Goal: Task Accomplishment & Management: Complete application form

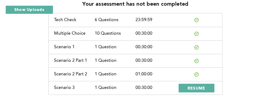
scroll to position [52, 0]
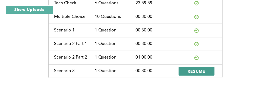
click at [199, 71] on span "RESUME" at bounding box center [197, 71] width 18 height 5
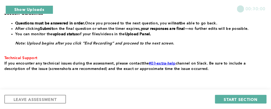
scroll to position [199, 0]
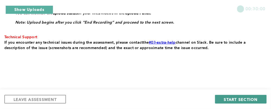
click at [242, 97] on span "START SECTION" at bounding box center [241, 99] width 34 height 5
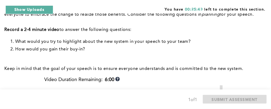
scroll to position [184, 0]
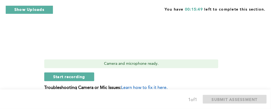
scroll to position [344, 0]
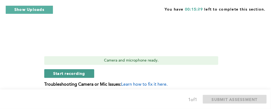
click at [65, 71] on span "Start recording" at bounding box center [69, 73] width 32 height 5
click at [68, 71] on span "Stop recording" at bounding box center [69, 73] width 32 height 5
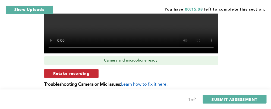
click at [78, 71] on span "Retake recording" at bounding box center [71, 73] width 36 height 5
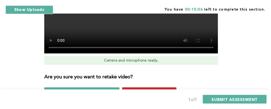
click at [170, 88] on button "Yes, retake video" at bounding box center [149, 92] width 54 height 9
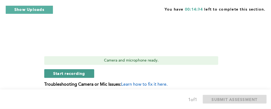
click at [59, 71] on span "Start recording" at bounding box center [69, 73] width 32 height 5
click at [77, 69] on button "Stop recording" at bounding box center [69, 73] width 50 height 9
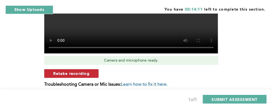
click at [79, 71] on span "Retake recording" at bounding box center [71, 73] width 36 height 5
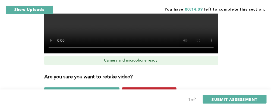
click at [172, 88] on button "Yes, retake video" at bounding box center [149, 92] width 54 height 9
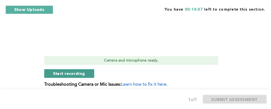
click at [67, 71] on span "Start recording" at bounding box center [69, 73] width 32 height 5
click at [58, 69] on button "Stop recording" at bounding box center [69, 73] width 50 height 9
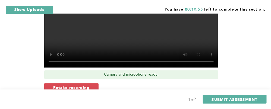
scroll to position [358, 0]
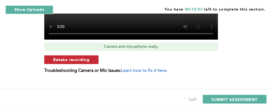
click at [82, 57] on span "Retake recording" at bounding box center [71, 59] width 36 height 5
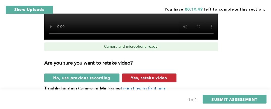
click at [154, 75] on span "Yes, retake video" at bounding box center [149, 77] width 36 height 5
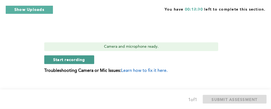
click at [70, 57] on span "Start recording" at bounding box center [69, 59] width 32 height 5
click at [72, 55] on button "Stop recording" at bounding box center [69, 59] width 50 height 9
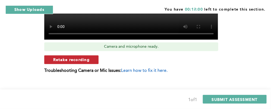
click at [87, 57] on span "Retake recording" at bounding box center [71, 59] width 36 height 5
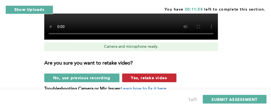
click at [170, 74] on button "Yes, retake video" at bounding box center [149, 78] width 54 height 9
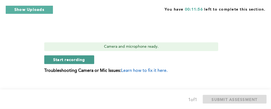
click at [68, 57] on span "Start recording" at bounding box center [69, 59] width 32 height 5
click at [58, 57] on span "Stop recording" at bounding box center [69, 59] width 32 height 5
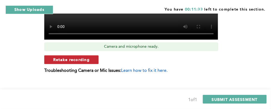
click at [71, 57] on span "Retake recording" at bounding box center [71, 59] width 36 height 5
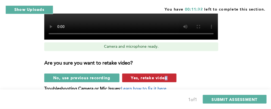
drag, startPoint x: 180, startPoint y: 68, endPoint x: 164, endPoint y: 67, distance: 16.4
click at [164, 74] on div "No, use previous recording Yes, retake video" at bounding box center [134, 78] width 180 height 9
click at [164, 74] on button "Yes, retake video" at bounding box center [149, 78] width 54 height 9
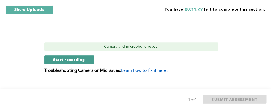
click at [74, 57] on span "Start recording" at bounding box center [69, 59] width 32 height 5
click at [73, 57] on span "Stop recording" at bounding box center [69, 59] width 32 height 5
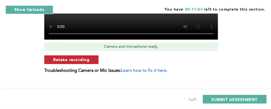
click at [92, 55] on button "Retake recording" at bounding box center [71, 59] width 54 height 9
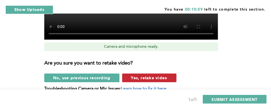
click at [173, 74] on button "Yes, retake video" at bounding box center [149, 78] width 54 height 9
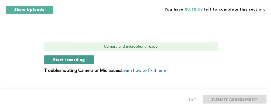
click at [79, 57] on span "Start recording" at bounding box center [69, 59] width 32 height 5
click at [68, 57] on span "Stop recording" at bounding box center [69, 59] width 32 height 5
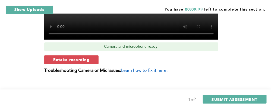
click at [101, 55] on div "Retake recording" at bounding box center [134, 59] width 180 height 9
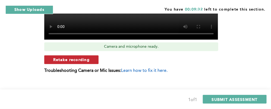
click at [77, 57] on span "Retake recording" at bounding box center [71, 59] width 36 height 5
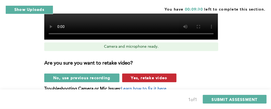
click at [170, 74] on button "Yes, retake video" at bounding box center [149, 78] width 54 height 9
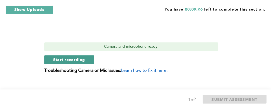
click at [73, 57] on span "Start recording" at bounding box center [69, 59] width 32 height 5
click at [67, 57] on span "Stop recording" at bounding box center [69, 59] width 32 height 5
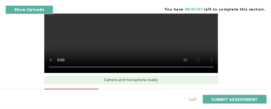
scroll to position [326, 0]
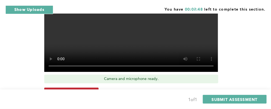
click at [69, 89] on span "Retake recording" at bounding box center [71, 91] width 36 height 5
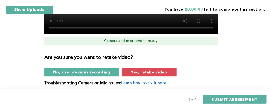
scroll to position [376, 0]
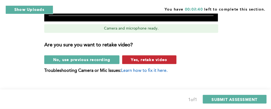
click at [142, 57] on span "Yes, retake video" at bounding box center [149, 59] width 36 height 5
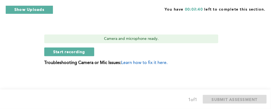
scroll to position [358, 0]
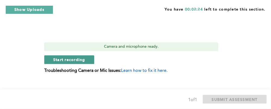
click at [73, 57] on span "Start recording" at bounding box center [69, 59] width 32 height 5
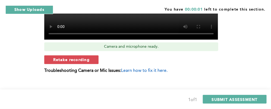
scroll to position [0, 0]
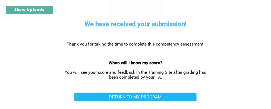
scroll to position [49, 0]
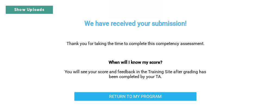
click at [44, 9] on button "Show Uploads" at bounding box center [29, 9] width 48 height 9
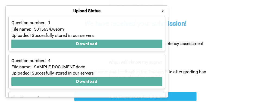
scroll to position [144, 0]
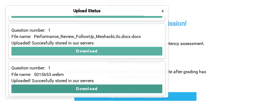
click at [69, 88] on button "Download" at bounding box center [86, 89] width 151 height 9
